Goal: Task Accomplishment & Management: Manage account settings

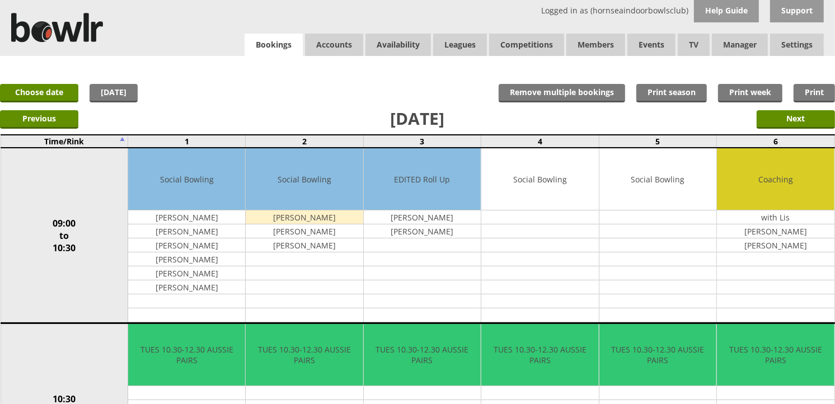
click at [281, 44] on link "Bookings" at bounding box center [274, 45] width 58 height 23
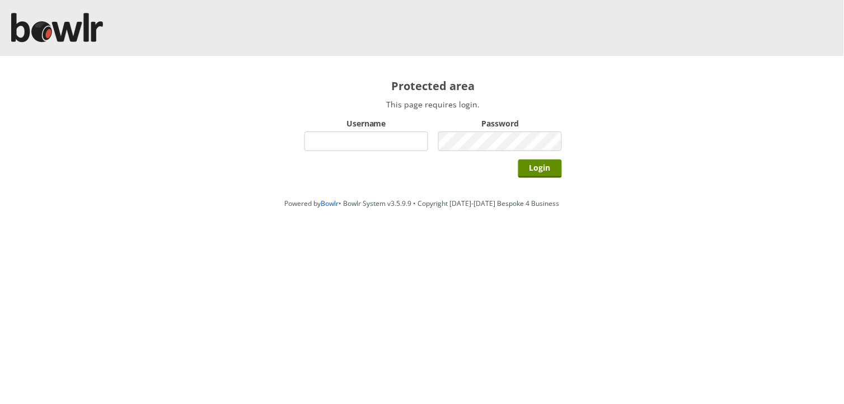
click at [337, 130] on div "Username" at bounding box center [366, 134] width 124 height 39
click at [339, 133] on input "Username" at bounding box center [366, 141] width 124 height 20
type input "hornseaindoorbowlsclub"
click at [518, 159] on input "Login" at bounding box center [540, 168] width 44 height 18
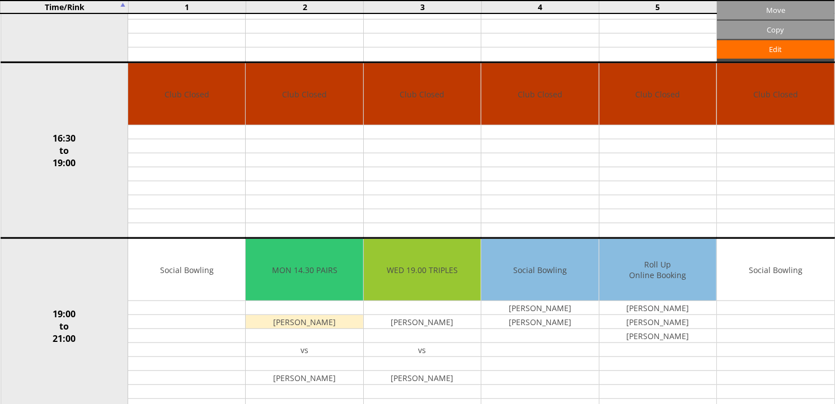
scroll to position [870, 0]
